Goal: Information Seeking & Learning: Learn about a topic

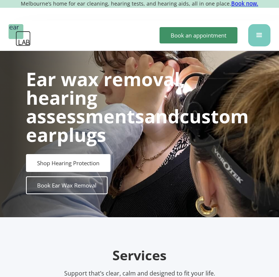
click at [258, 35] on div "menu" at bounding box center [259, 35] width 9 height 9
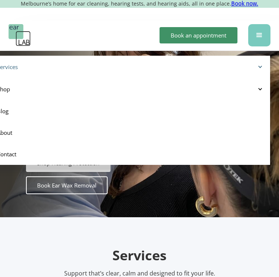
click at [263, 65] on div at bounding box center [259, 66] width 5 height 5
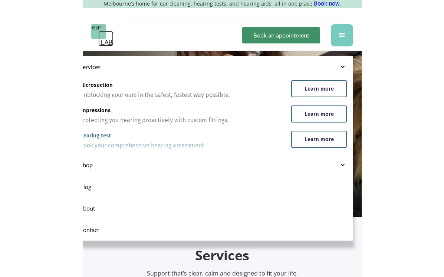
scroll to position [0, 6]
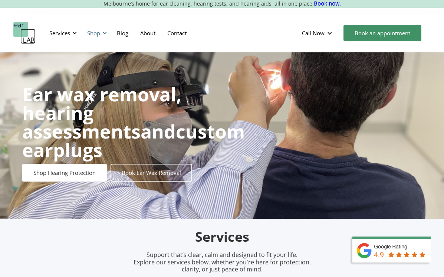
click at [93, 33] on div "Shop" at bounding box center [93, 32] width 13 height 7
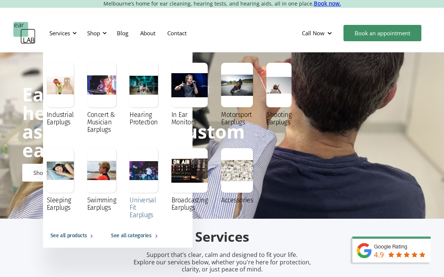
click at [139, 171] on div at bounding box center [143, 170] width 29 height 45
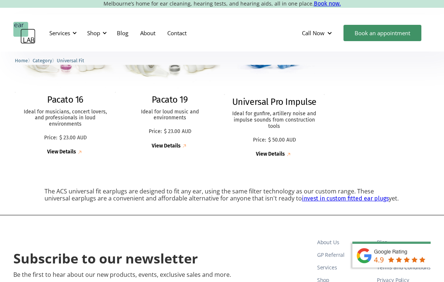
scroll to position [239, 0]
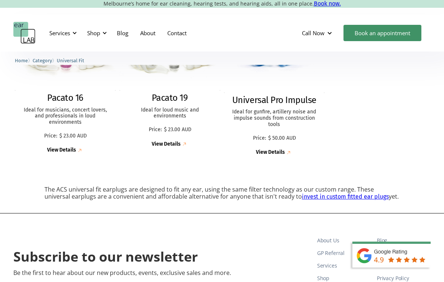
click at [311, 198] on link "invest in custom fitted ear plugs" at bounding box center [345, 196] width 87 height 7
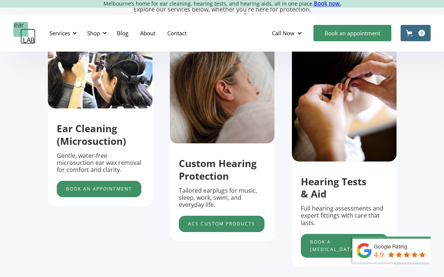
scroll to position [261, 0]
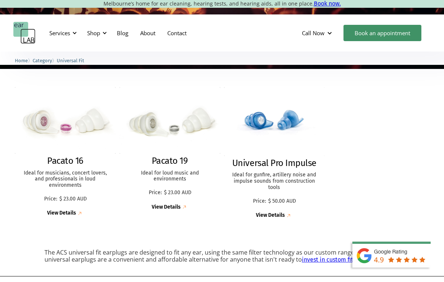
scroll to position [88, 0]
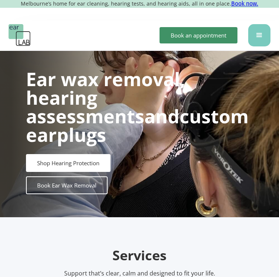
click at [261, 34] on div "menu" at bounding box center [259, 35] width 9 height 9
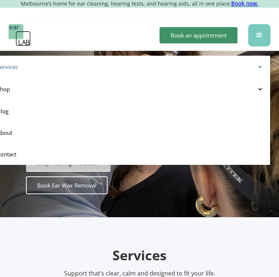
click at [263, 66] on div at bounding box center [259, 66] width 5 height 5
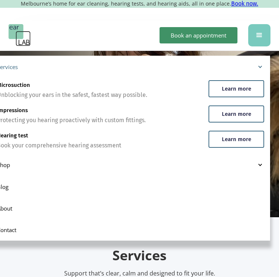
click at [263, 66] on div at bounding box center [259, 66] width 5 height 5
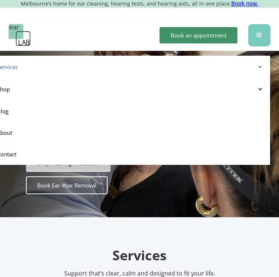
click at [261, 65] on div "Services" at bounding box center [129, 66] width 264 height 7
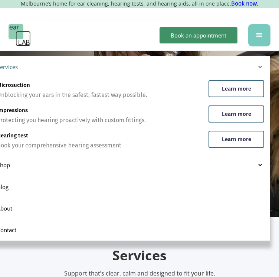
click at [261, 62] on div "Services" at bounding box center [130, 67] width 279 height 22
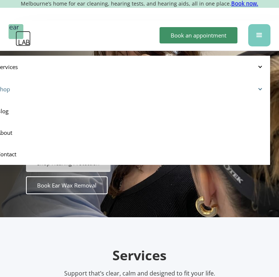
click at [269, 91] on div "Shop" at bounding box center [130, 89] width 279 height 22
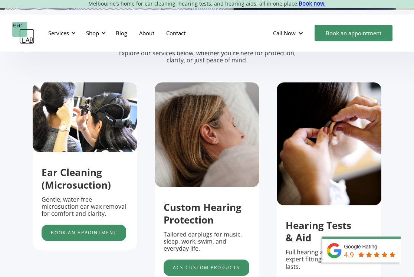
scroll to position [103, 0]
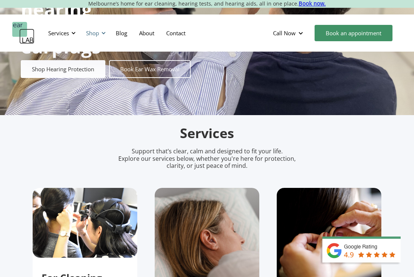
click at [94, 31] on div "Shop" at bounding box center [92, 32] width 13 height 7
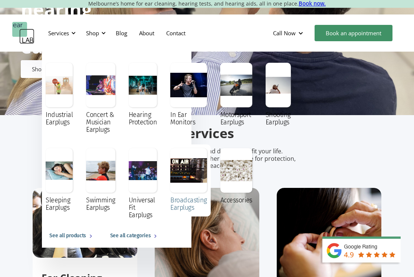
click at [203, 174] on div at bounding box center [188, 170] width 37 height 45
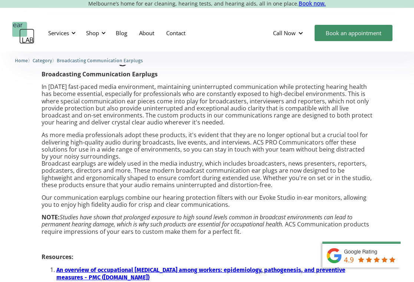
scroll to position [397, 0]
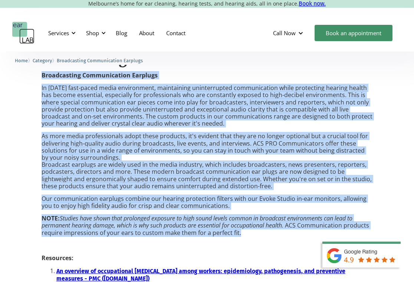
drag, startPoint x: 40, startPoint y: 73, endPoint x: 260, endPoint y: 230, distance: 269.9
click at [260, 230] on div "Communication earplugs designed for broadcasting and media Broadcasting Communi…" at bounding box center [207, 166] width 414 height 295
copy div "Broadcasting Communication Earplugs In today’s fast-paced media environment, ma…"
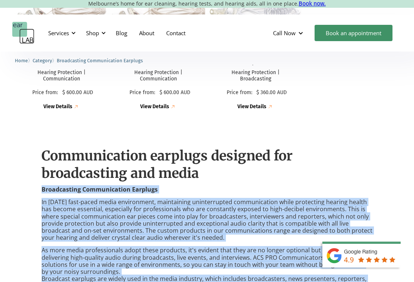
scroll to position [287, 0]
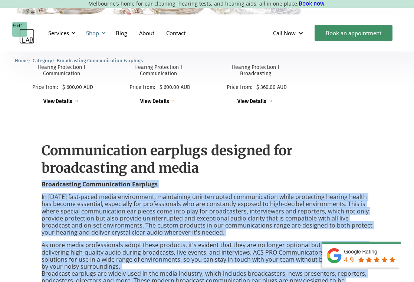
click at [103, 34] on div at bounding box center [103, 32] width 5 height 5
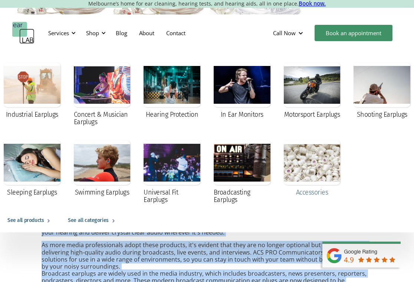
click at [338, 166] on div at bounding box center [312, 163] width 57 height 45
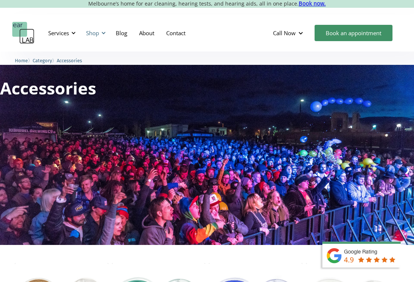
click at [102, 33] on div at bounding box center [103, 32] width 5 height 5
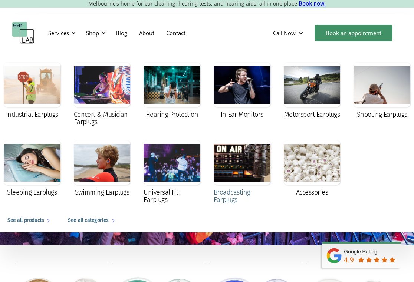
click at [235, 170] on div at bounding box center [242, 163] width 57 height 45
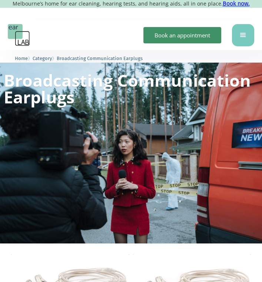
click at [237, 30] on div "menu" at bounding box center [243, 35] width 22 height 22
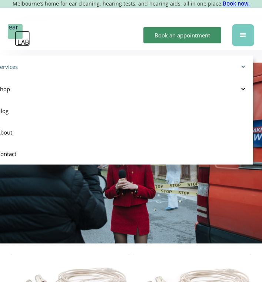
click at [244, 63] on div "Services" at bounding box center [120, 66] width 247 height 7
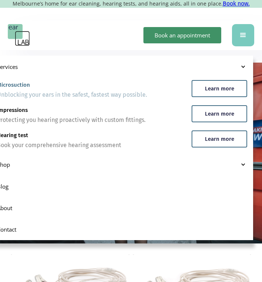
click at [47, 88] on div "Microsuction Unblocking your ears in the safest, fastest way possible." at bounding box center [90, 91] width 187 height 18
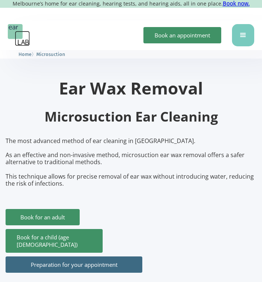
click at [247, 33] on div "menu" at bounding box center [243, 35] width 9 height 9
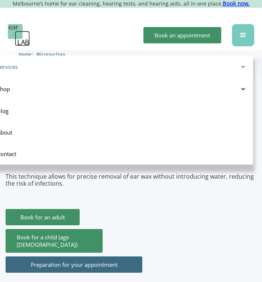
click at [243, 64] on div "Services" at bounding box center [120, 66] width 247 height 7
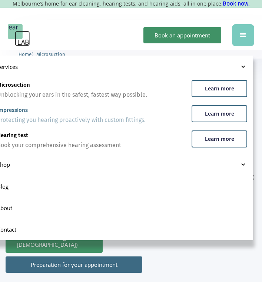
click at [23, 116] on div "Protecting you hearing proactively with custom fittings." at bounding box center [71, 120] width 149 height 9
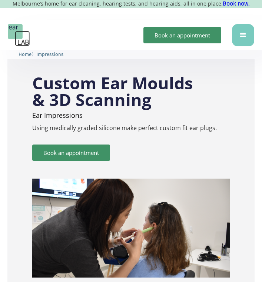
click at [244, 35] on div "menu" at bounding box center [243, 35] width 9 height 9
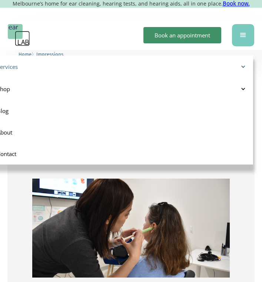
click at [108, 64] on div "Services" at bounding box center [120, 66] width 247 height 7
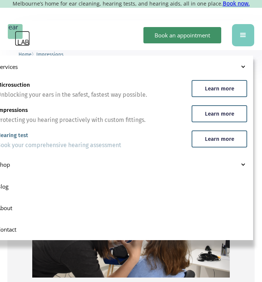
click at [28, 143] on div "Book your comprehensive hearing assessment" at bounding box center [59, 145] width 124 height 9
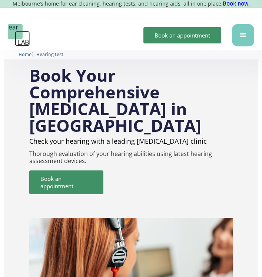
click at [244, 33] on div "menu" at bounding box center [243, 35] width 9 height 9
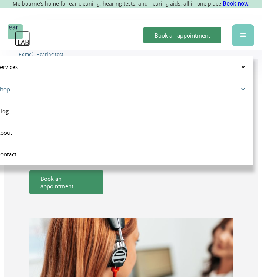
click at [239, 84] on div "Shop" at bounding box center [122, 89] width 262 height 22
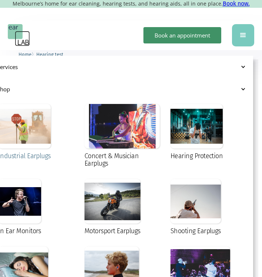
click at [36, 121] on div at bounding box center [25, 126] width 52 height 45
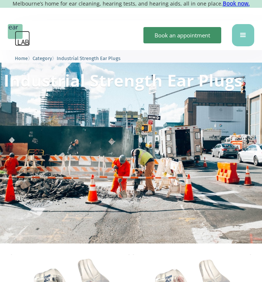
click at [247, 35] on div "menu" at bounding box center [243, 35] width 9 height 9
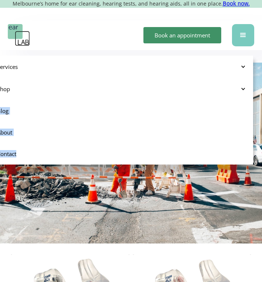
click at [247, 35] on div "menu" at bounding box center [243, 35] width 9 height 9
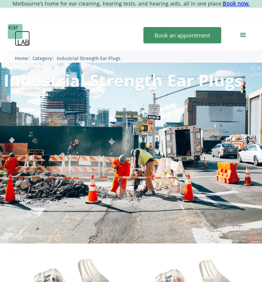
click at [45, 60] on span "Category" at bounding box center [42, 59] width 19 height 6
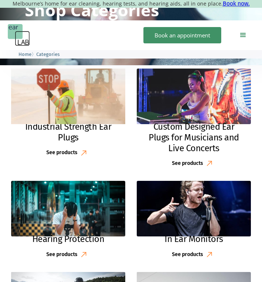
scroll to position [82, 0]
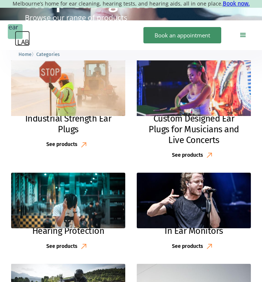
click at [205, 99] on img at bounding box center [194, 88] width 126 height 61
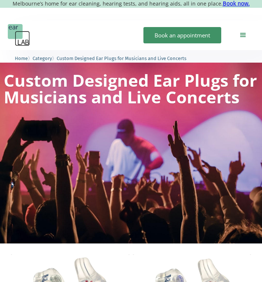
click at [45, 59] on span "Category" at bounding box center [42, 59] width 19 height 6
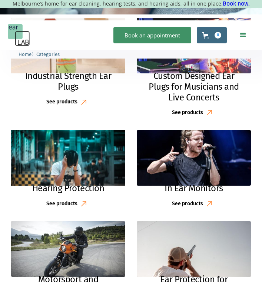
click at [85, 159] on img at bounding box center [68, 158] width 125 height 61
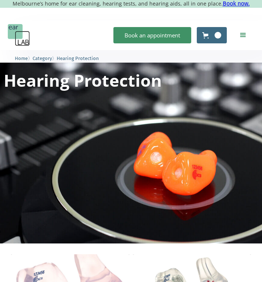
click at [45, 59] on span "Category" at bounding box center [42, 59] width 19 height 6
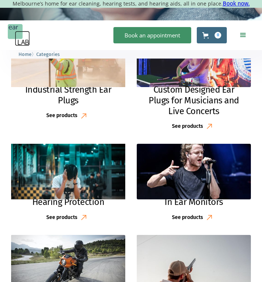
scroll to position [116, 0]
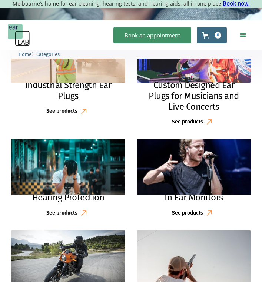
click at [186, 169] on img at bounding box center [194, 167] width 124 height 60
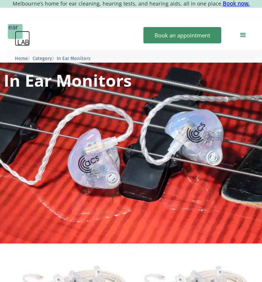
click at [46, 58] on span "Category" at bounding box center [42, 59] width 19 height 6
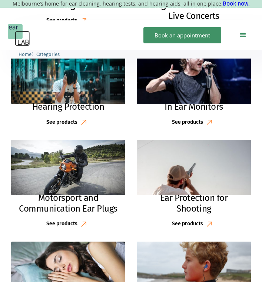
scroll to position [237, 0]
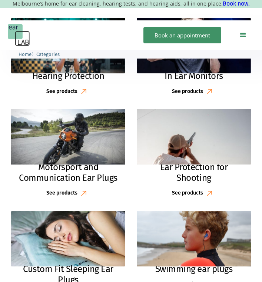
click at [84, 144] on img at bounding box center [68, 136] width 118 height 57
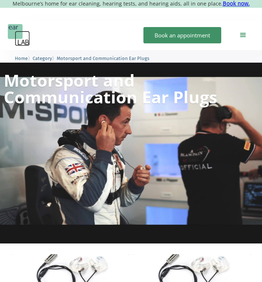
click at [41, 58] on span "Category" at bounding box center [42, 59] width 19 height 6
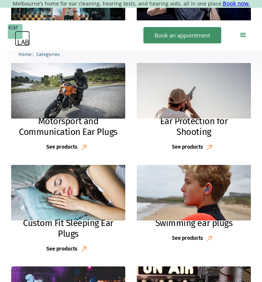
scroll to position [284, 0]
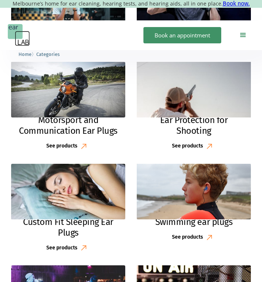
click at [187, 98] on img at bounding box center [194, 89] width 126 height 61
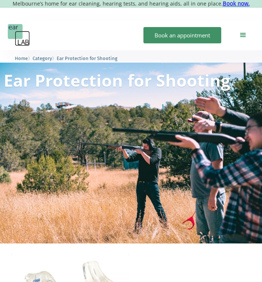
click at [45, 57] on span "Category" at bounding box center [42, 59] width 19 height 6
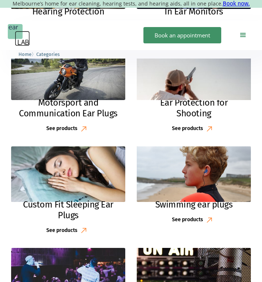
scroll to position [302, 0]
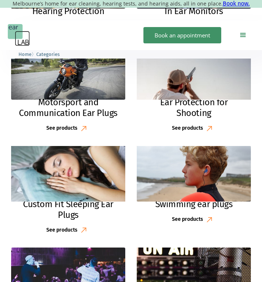
click at [102, 159] on img at bounding box center [68, 173] width 122 height 59
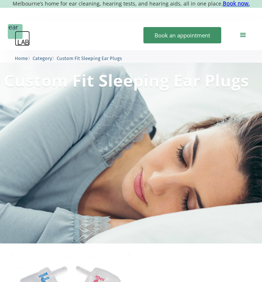
click at [44, 60] on span "Category" at bounding box center [42, 59] width 19 height 6
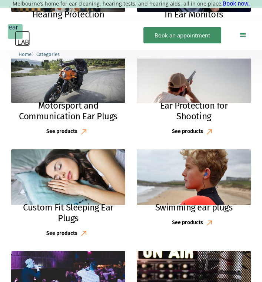
scroll to position [300, 0]
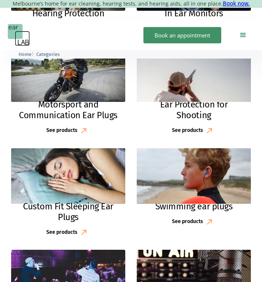
click at [193, 174] on img at bounding box center [194, 176] width 124 height 60
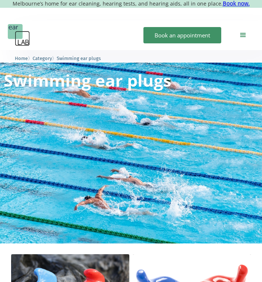
click at [47, 56] on span "Category" at bounding box center [42, 59] width 19 height 6
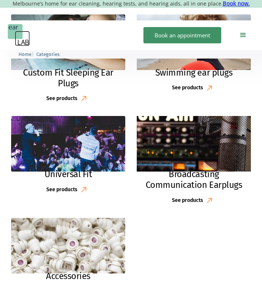
scroll to position [441, 0]
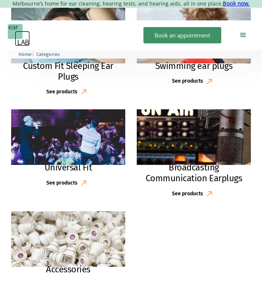
click at [104, 152] on img at bounding box center [68, 137] width 119 height 58
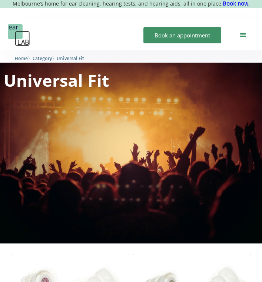
click at [45, 57] on span "Category" at bounding box center [42, 59] width 19 height 6
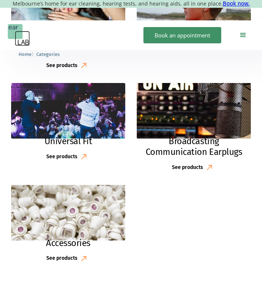
scroll to position [431, 0]
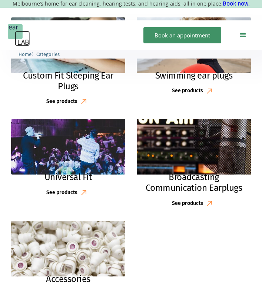
click at [202, 161] on img at bounding box center [193, 146] width 125 height 61
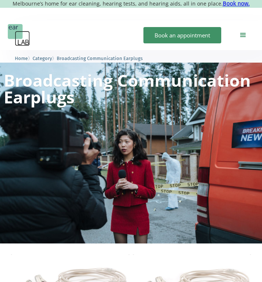
click at [43, 60] on span "Category" at bounding box center [42, 59] width 19 height 6
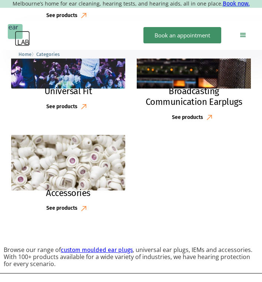
scroll to position [529, 0]
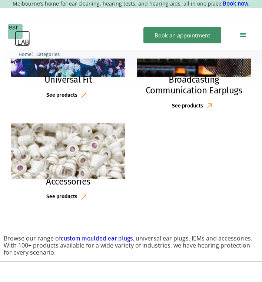
click at [116, 161] on img at bounding box center [68, 151] width 115 height 56
